Goal: Check status: Check status

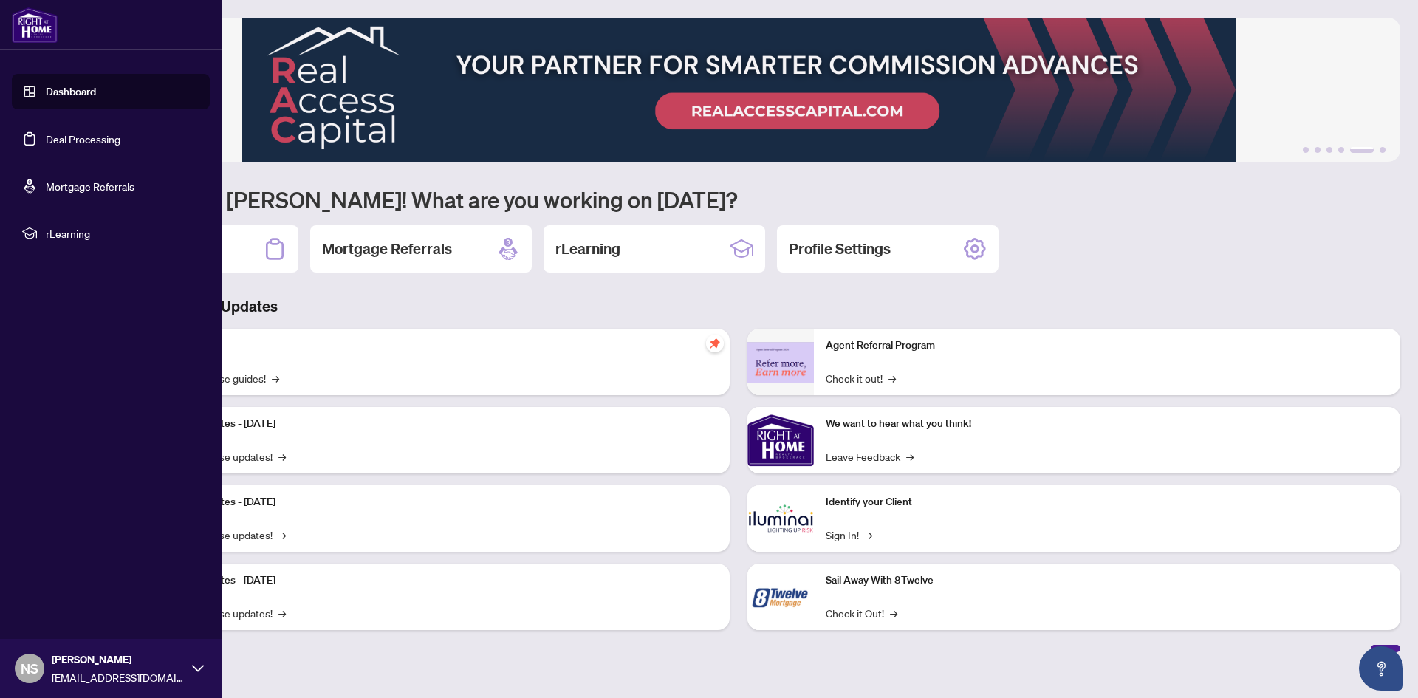
click at [63, 94] on link "Dashboard" at bounding box center [71, 91] width 50 height 13
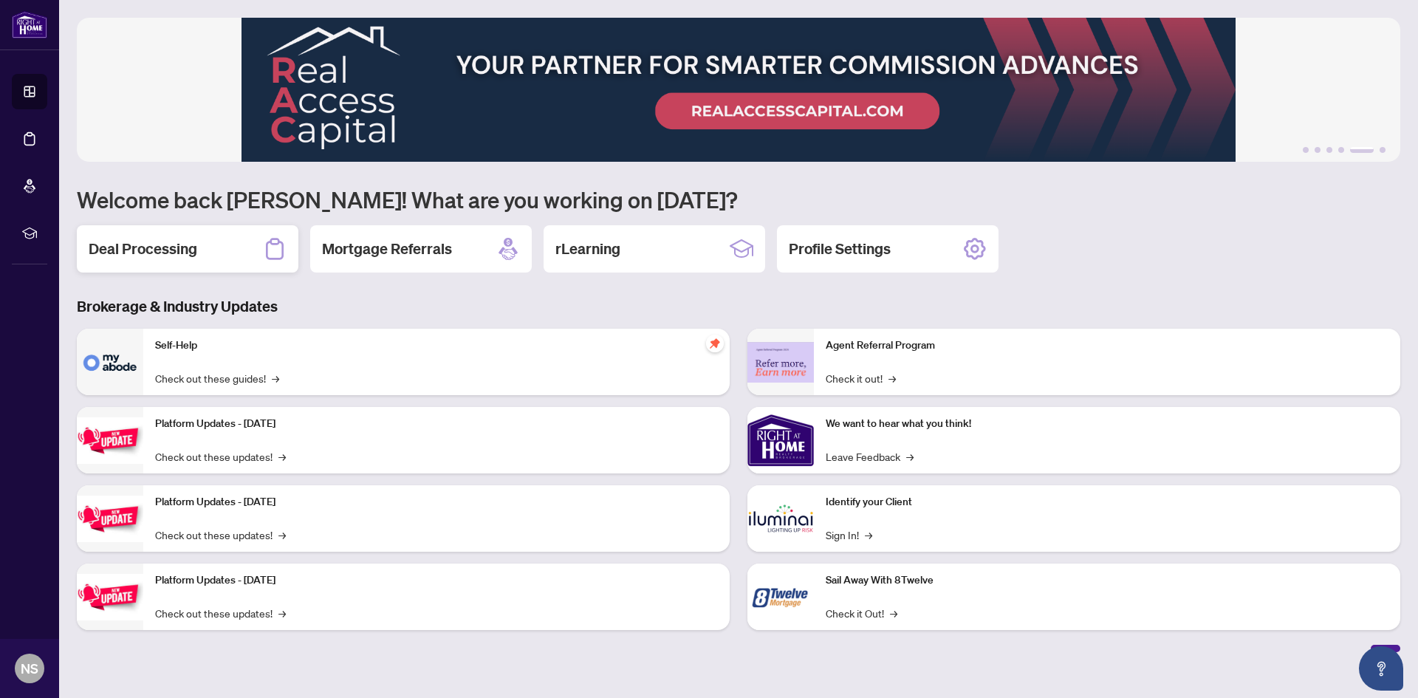
click at [160, 245] on h2 "Deal Processing" at bounding box center [143, 249] width 109 height 21
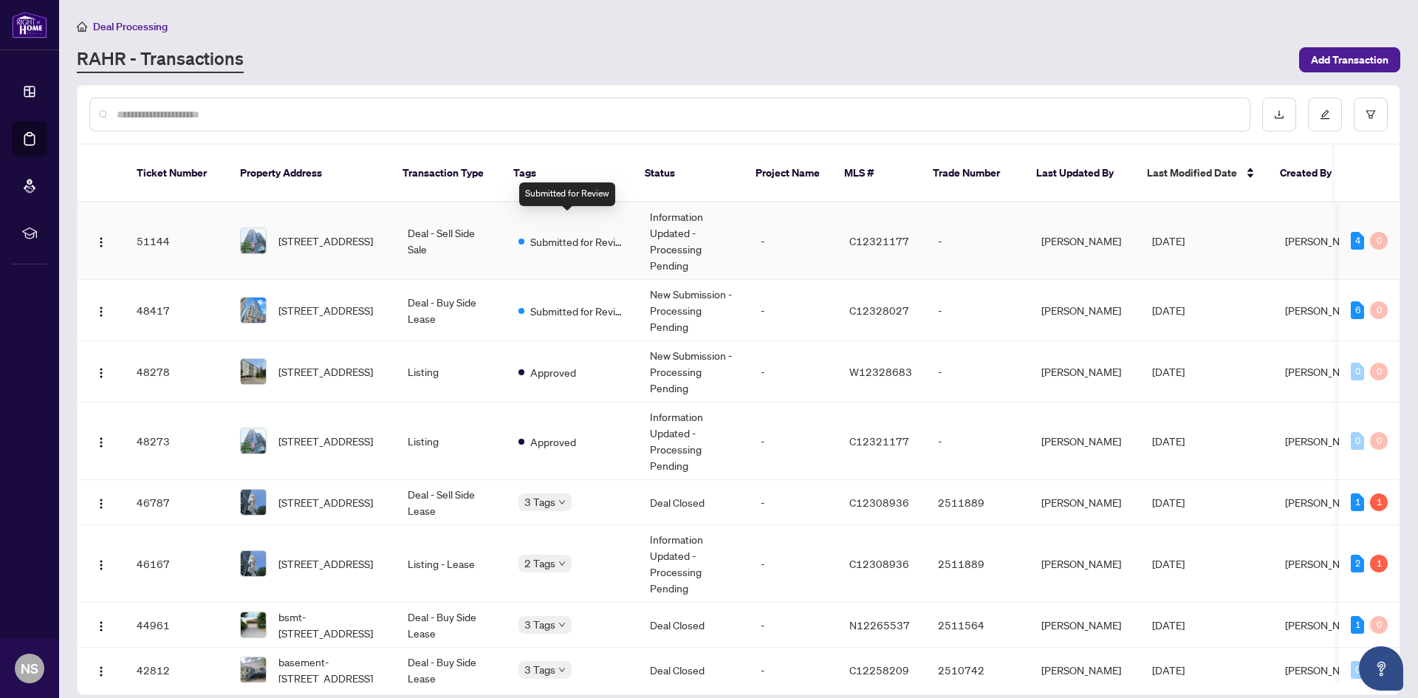
click at [535, 233] on span "Submitted for Review" at bounding box center [578, 241] width 96 height 16
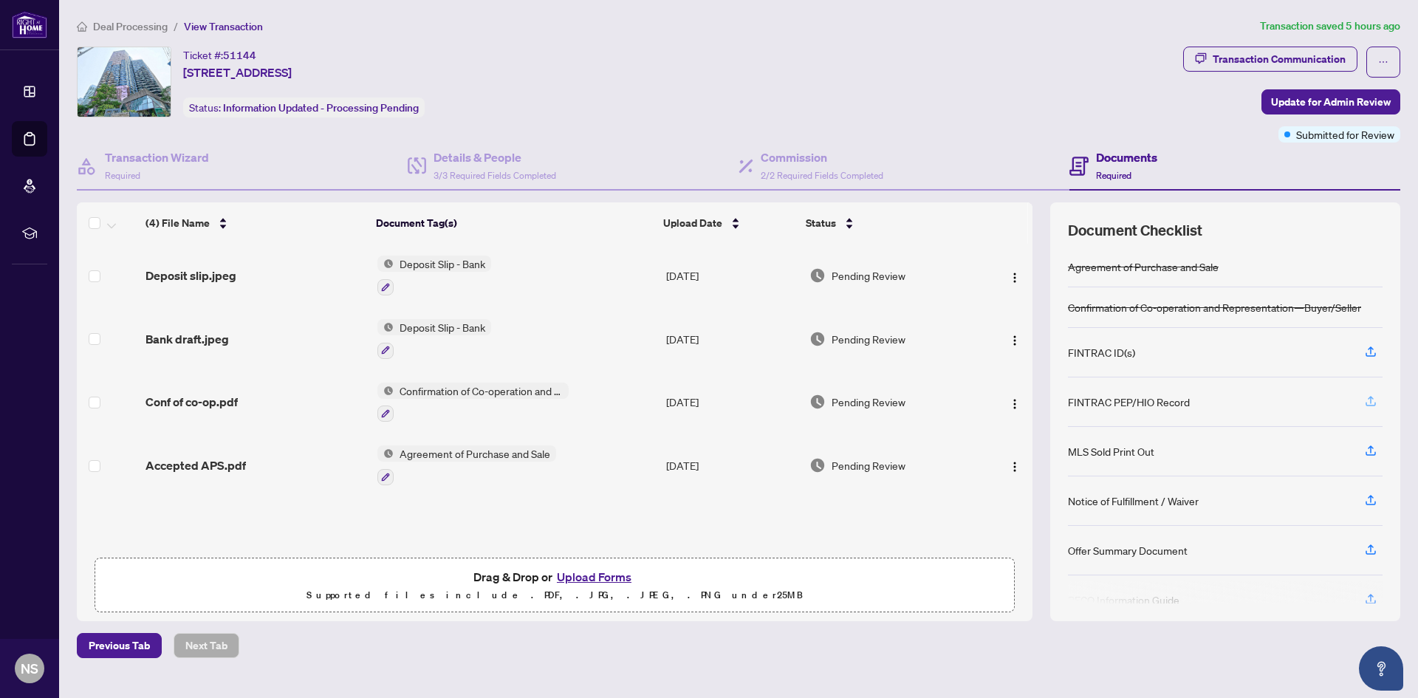
click at [1372, 401] on icon "button" at bounding box center [1370, 400] width 13 height 13
